Goal: Task Accomplishment & Management: Use online tool/utility

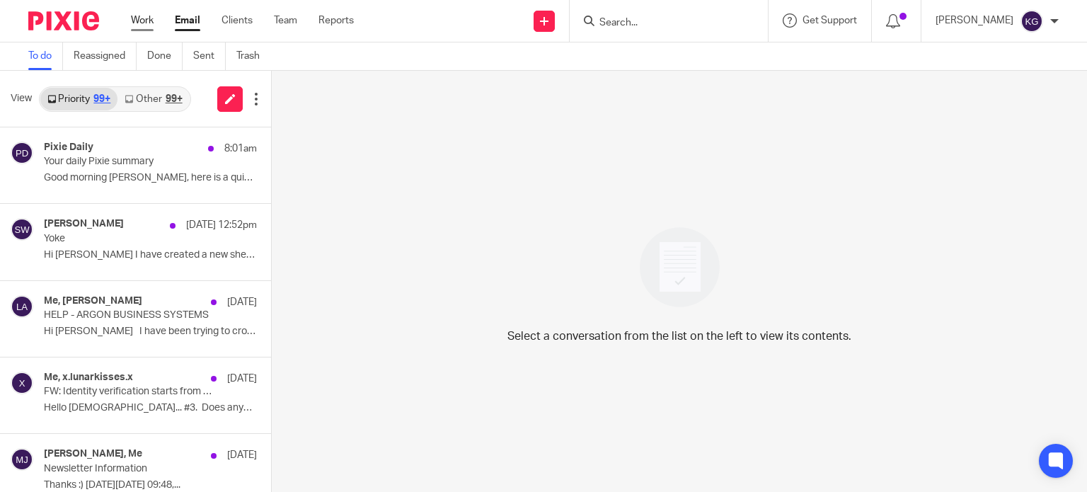
click at [142, 13] on link "Work" at bounding box center [142, 20] width 23 height 14
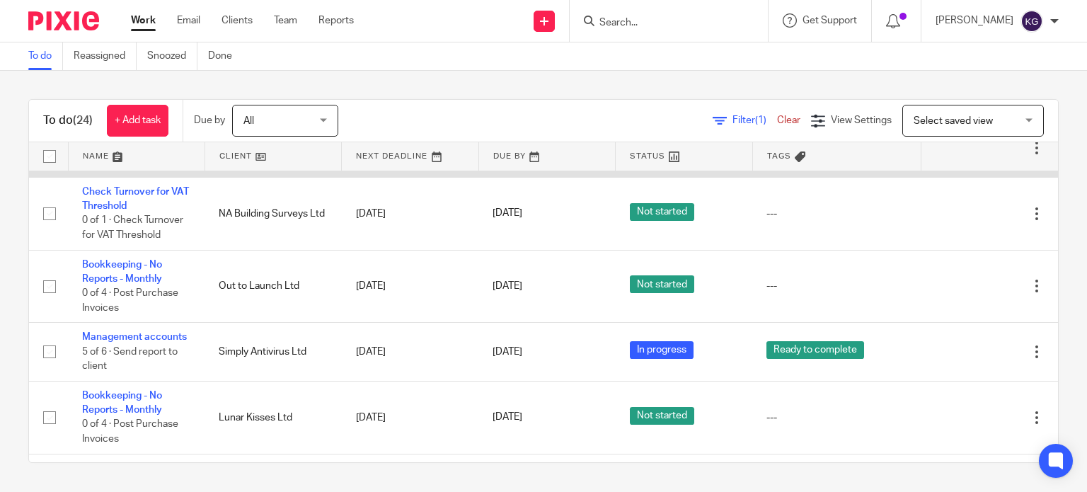
scroll to position [496, 0]
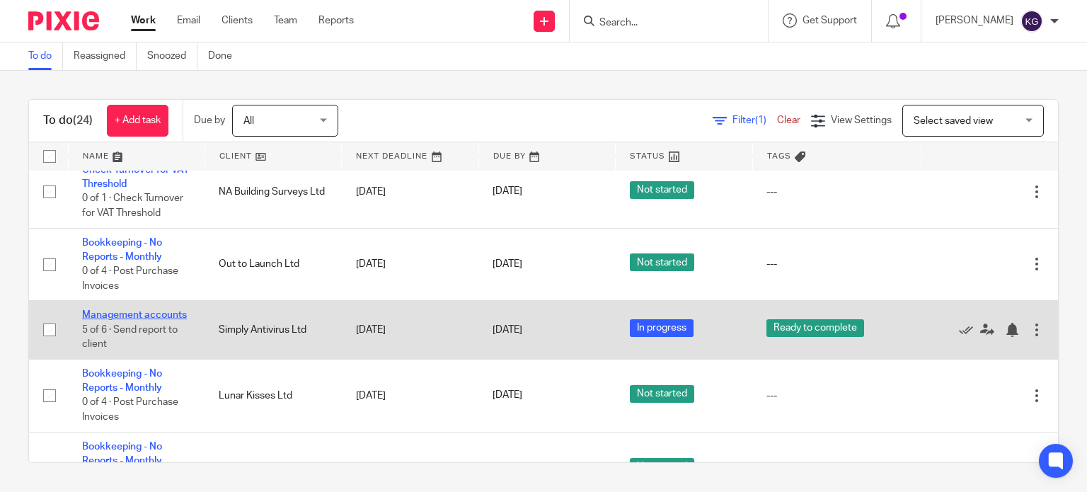
click at [114, 320] on link "Management accounts" at bounding box center [134, 315] width 105 height 10
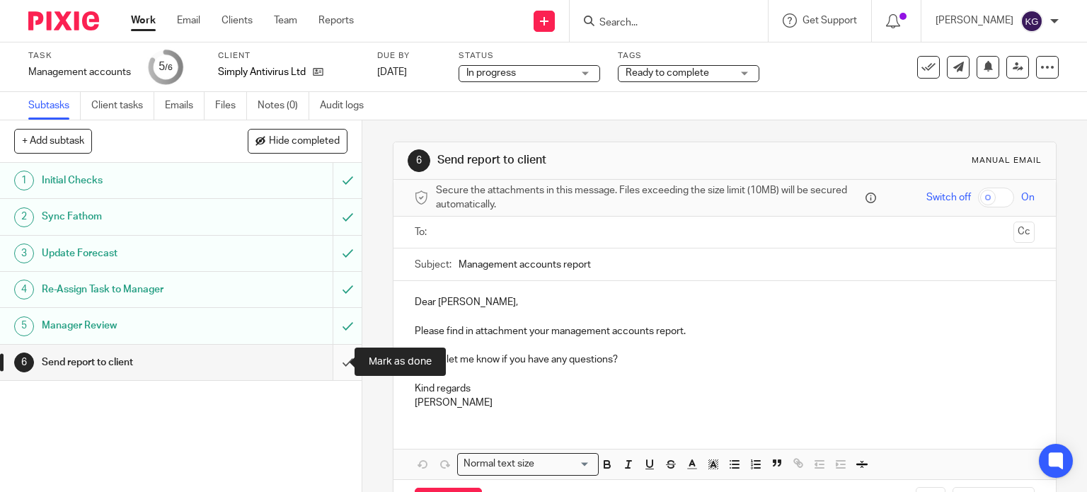
click at [337, 367] on input "submit" at bounding box center [181, 362] width 362 height 35
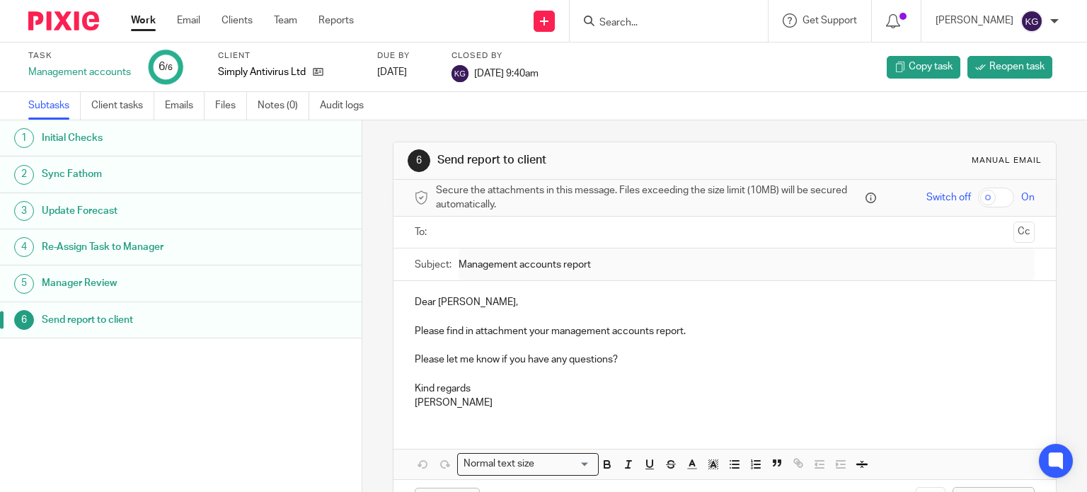
click at [150, 18] on link "Work" at bounding box center [143, 20] width 25 height 14
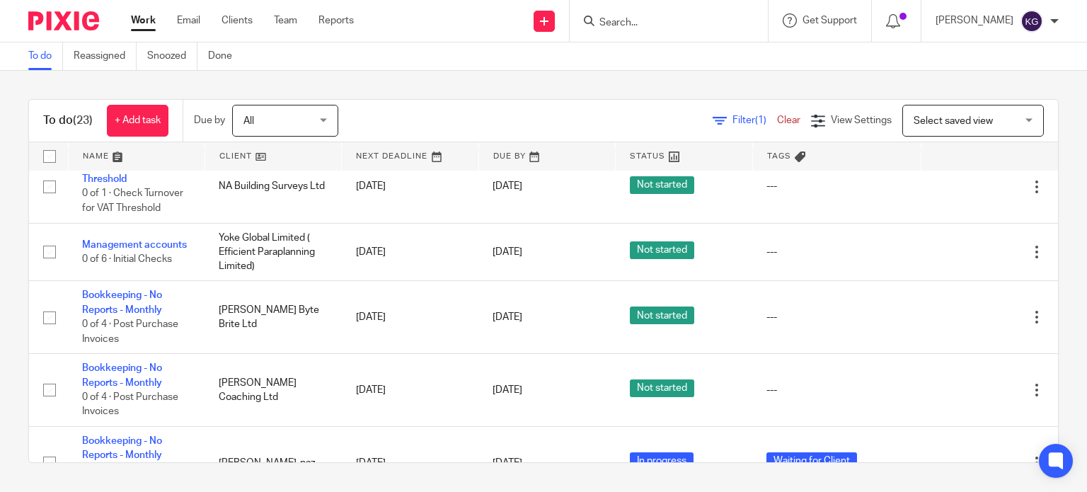
scroll to position [935, 0]
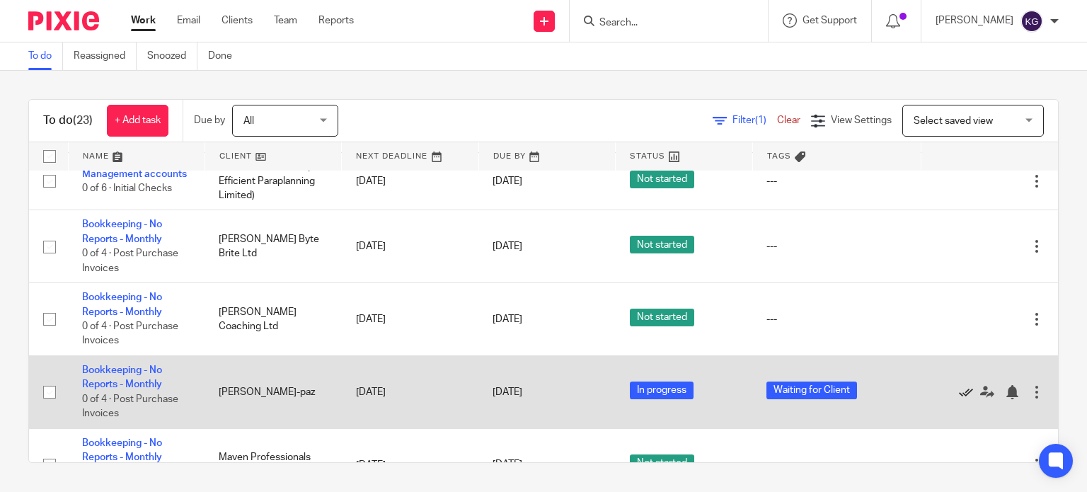
click at [959, 396] on icon at bounding box center [966, 392] width 14 height 14
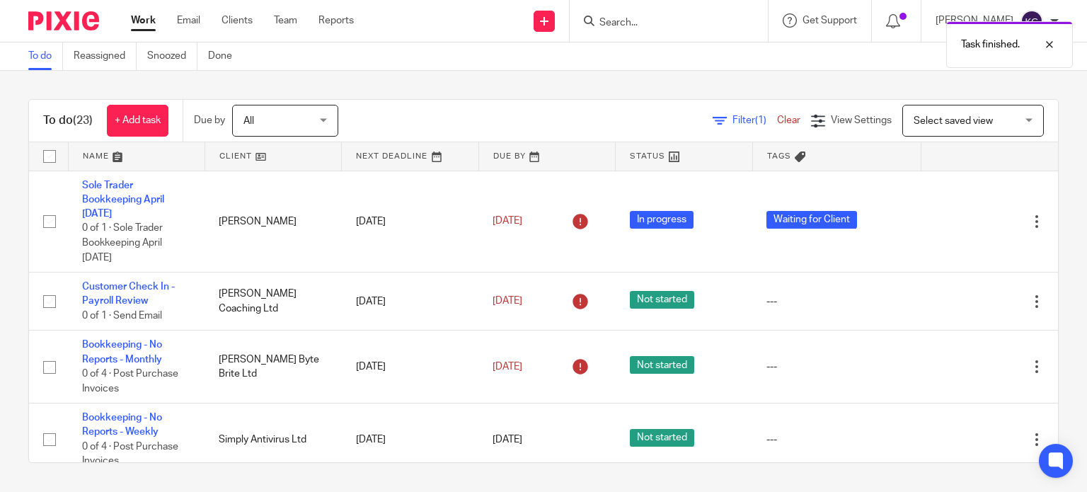
scroll to position [283, 0]
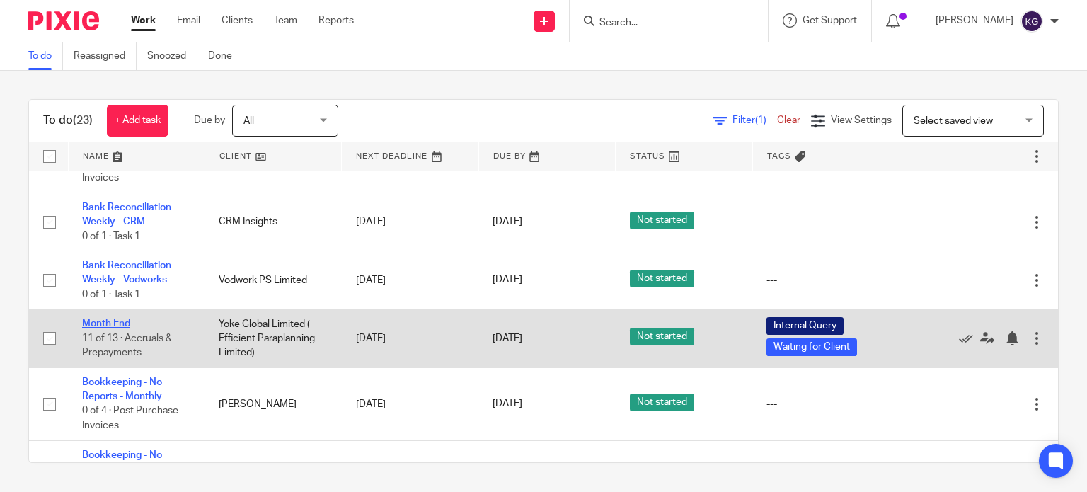
click at [95, 322] on link "Month End" at bounding box center [106, 324] width 48 height 10
